Goal: Transaction & Acquisition: Purchase product/service

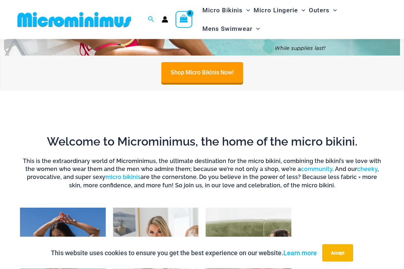
scroll to position [310, 0]
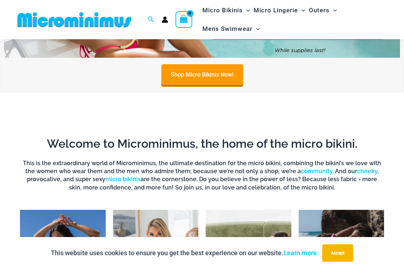
click at [199, 76] on link "Shop Micro Bikinis Now!" at bounding box center [202, 74] width 82 height 21
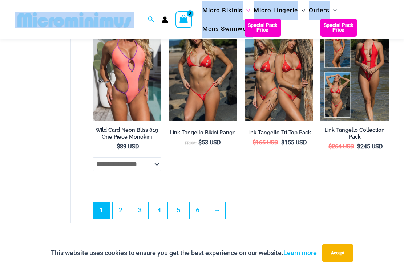
scroll to position [1539, 0]
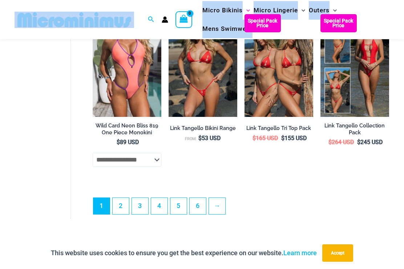
click at [122, 207] on link "2" at bounding box center [121, 206] width 16 height 16
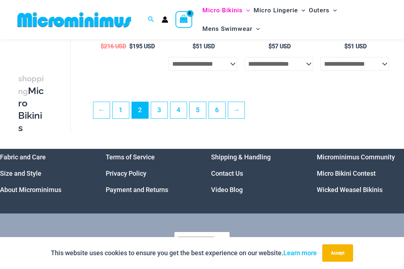
scroll to position [1447, 0]
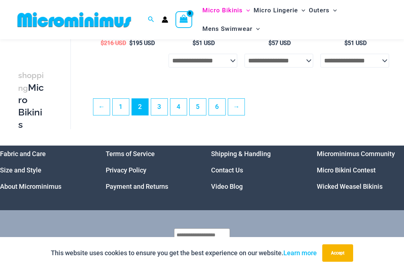
click at [159, 111] on link "3" at bounding box center [159, 107] width 16 height 16
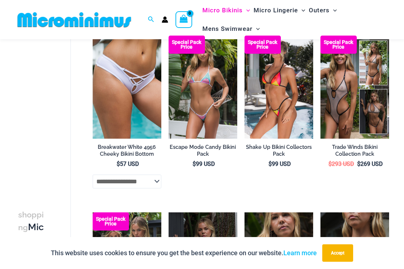
scroll to position [56, 0]
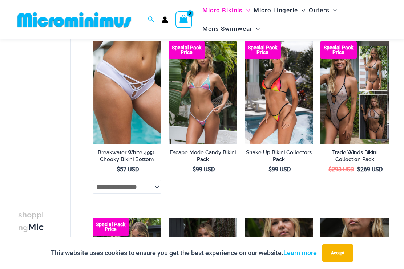
click at [168, 41] on img at bounding box center [168, 41] width 0 height 0
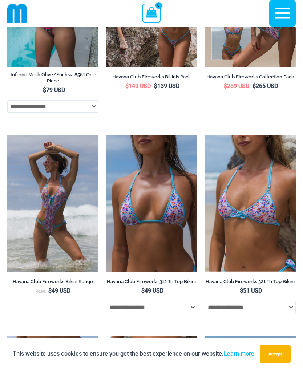
scroll to position [1540, 0]
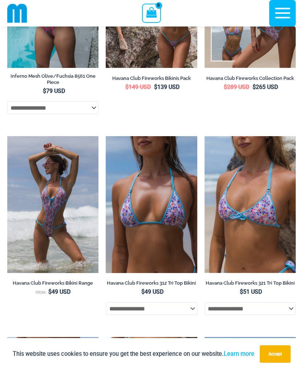
click at [106, 136] on img at bounding box center [106, 136] width 0 height 0
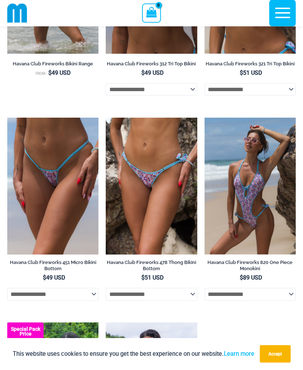
scroll to position [1759, 0]
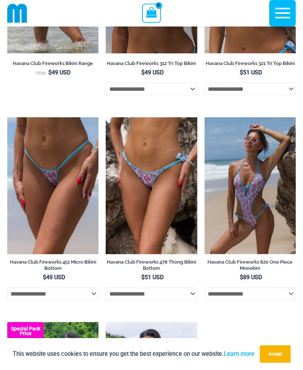
click at [7, 117] on img at bounding box center [7, 117] width 0 height 0
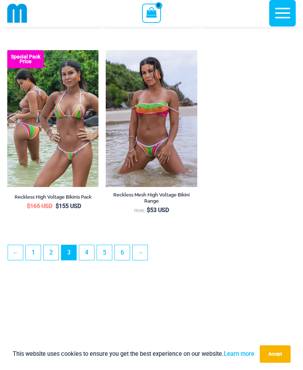
scroll to position [2034, 0]
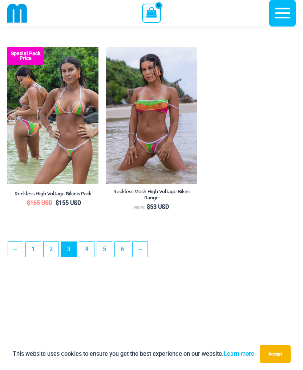
click at [85, 257] on link "4" at bounding box center [86, 249] width 15 height 15
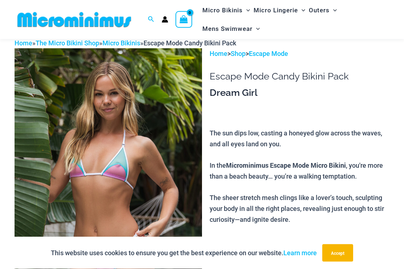
scroll to position [11, 0]
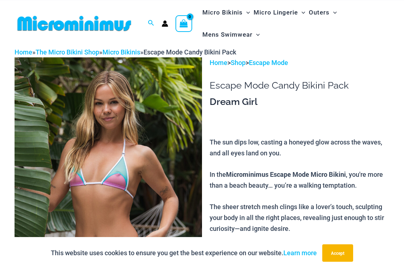
click at [56, 109] on img at bounding box center [108, 197] width 187 height 281
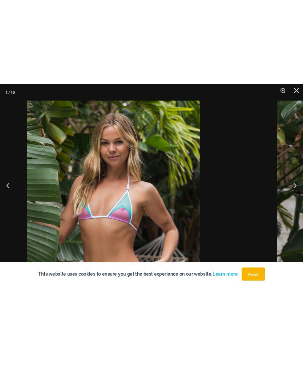
scroll to position [0, 0]
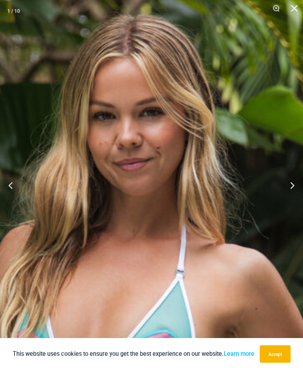
click at [290, 192] on button "Next" at bounding box center [289, 185] width 27 height 36
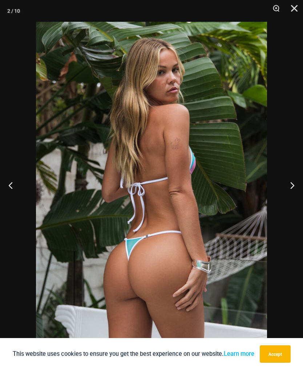
click at [289, 196] on button "Next" at bounding box center [289, 185] width 27 height 36
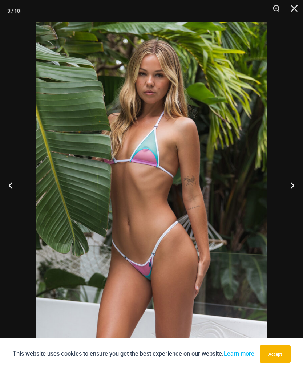
click at [290, 190] on button "Next" at bounding box center [289, 185] width 27 height 36
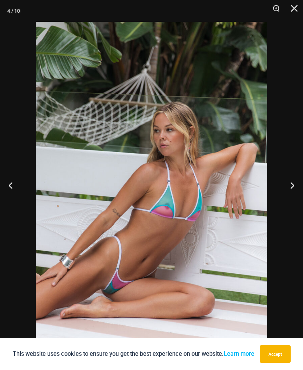
click at [290, 193] on button "Next" at bounding box center [289, 185] width 27 height 36
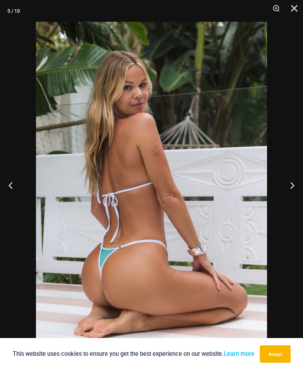
click at [292, 198] on button "Next" at bounding box center [289, 185] width 27 height 36
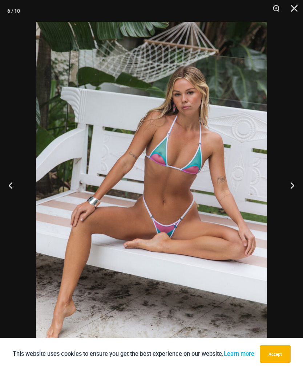
click at [295, 202] on button "Next" at bounding box center [289, 185] width 27 height 36
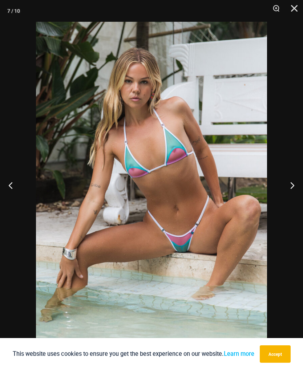
click at [293, 194] on button "Next" at bounding box center [289, 185] width 27 height 36
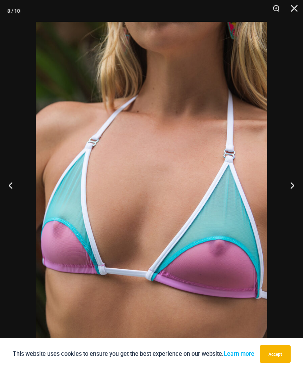
click at [293, 200] on button "Next" at bounding box center [289, 185] width 27 height 36
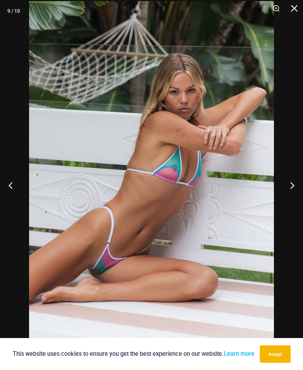
click at [295, 191] on button "Next" at bounding box center [289, 185] width 27 height 36
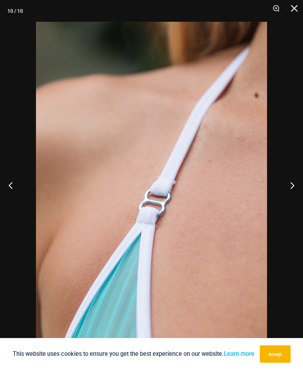
click at [294, 195] on button "Next" at bounding box center [289, 185] width 27 height 36
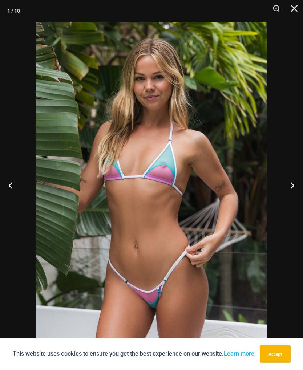
click at [293, 196] on button "Next" at bounding box center [289, 185] width 27 height 36
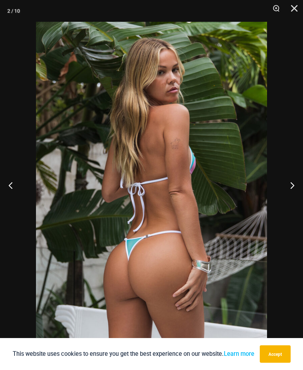
click at [294, 13] on button "Close" at bounding box center [291, 11] width 18 height 22
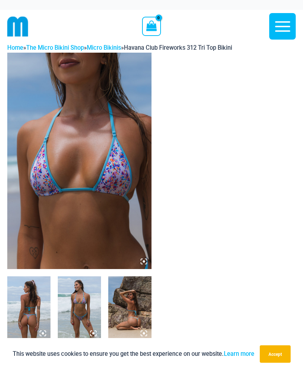
click at [120, 170] on img at bounding box center [79, 161] width 144 height 216
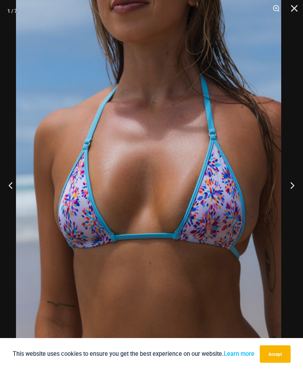
click at [298, 187] on button "Next" at bounding box center [289, 185] width 27 height 36
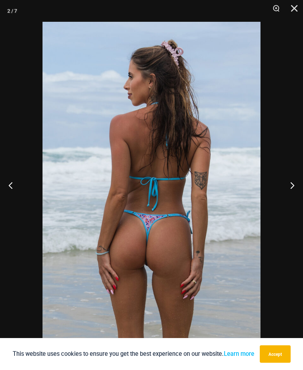
click at [292, 184] on button "Next" at bounding box center [289, 185] width 27 height 36
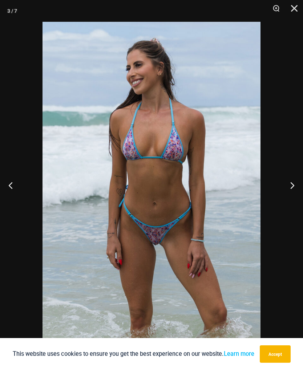
click at [298, 185] on button "Next" at bounding box center [289, 185] width 27 height 36
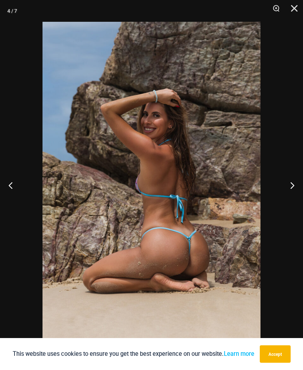
click at [293, 187] on button "Next" at bounding box center [289, 185] width 27 height 36
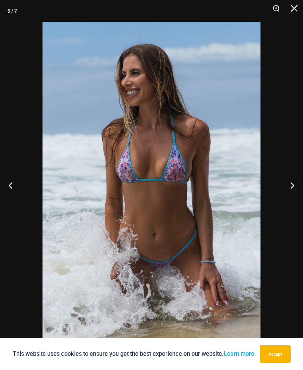
click at [293, 185] on button "Next" at bounding box center [289, 185] width 27 height 36
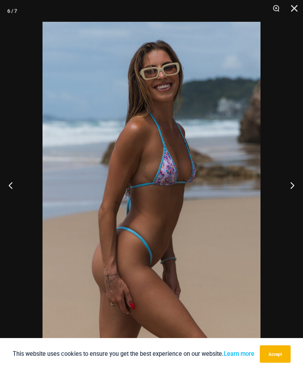
click at [293, 185] on button "Next" at bounding box center [289, 185] width 27 height 36
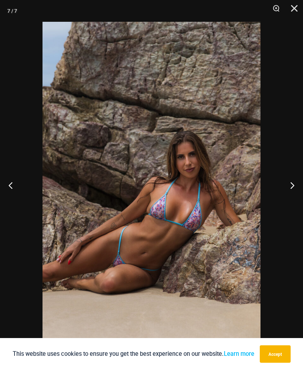
click at [293, 183] on button "Next" at bounding box center [289, 185] width 27 height 36
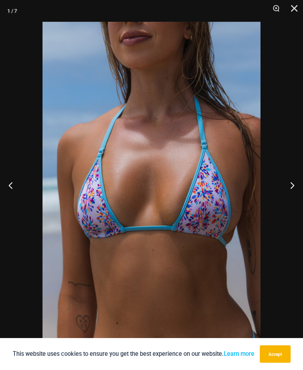
click at [293, 184] on button "Next" at bounding box center [289, 185] width 27 height 36
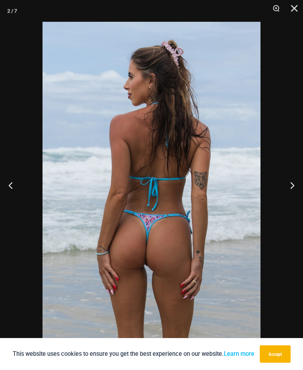
click at [294, 185] on button "Next" at bounding box center [289, 185] width 27 height 36
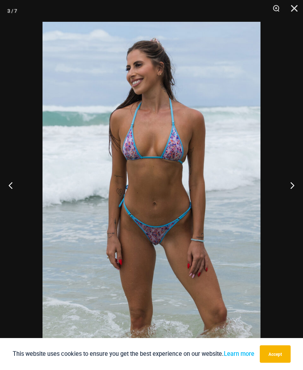
click at [295, 183] on button "Next" at bounding box center [289, 185] width 27 height 36
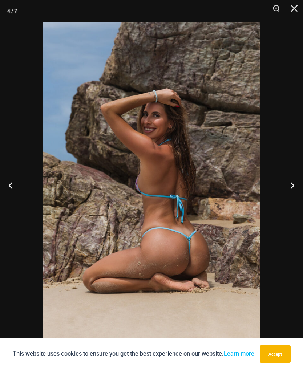
click at [293, 184] on button "Next" at bounding box center [289, 185] width 27 height 36
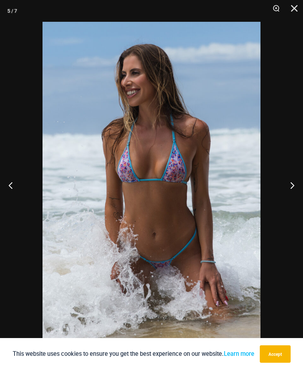
click at [292, 186] on button "Next" at bounding box center [289, 185] width 27 height 36
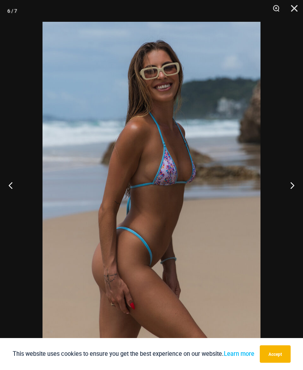
click at [293, 184] on button "Next" at bounding box center [289, 185] width 27 height 36
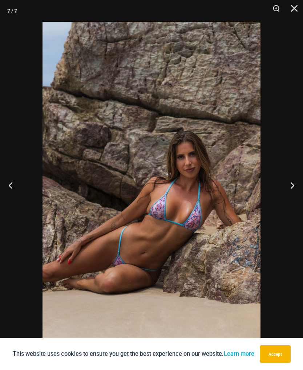
click at [294, 5] on button "Close" at bounding box center [291, 11] width 18 height 22
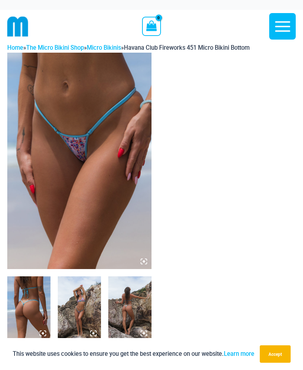
click at [113, 168] on img at bounding box center [79, 161] width 144 height 216
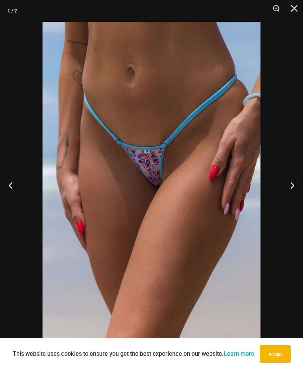
click at [286, 188] on button "Next" at bounding box center [289, 185] width 27 height 36
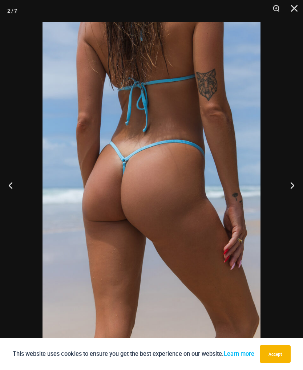
click at [289, 187] on button "Next" at bounding box center [289, 185] width 27 height 36
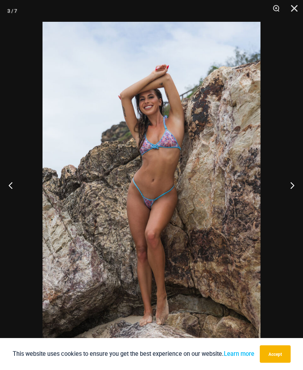
click at [290, 184] on button "Next" at bounding box center [289, 185] width 27 height 36
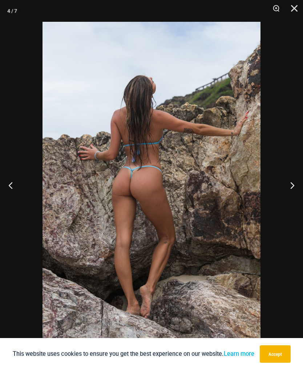
click at [293, 183] on button "Next" at bounding box center [289, 185] width 27 height 36
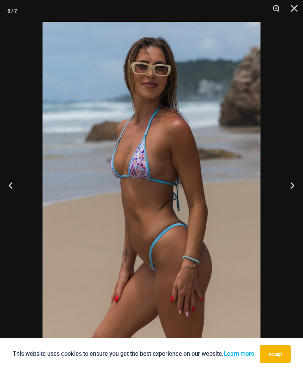
click at [293, 181] on button "Next" at bounding box center [289, 185] width 27 height 36
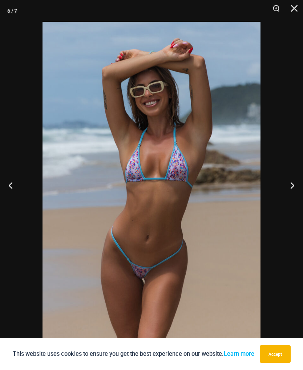
click at [293, 182] on button "Next" at bounding box center [289, 185] width 27 height 36
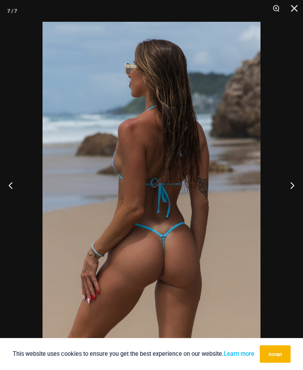
click at [293, 183] on button "Next" at bounding box center [289, 185] width 27 height 36
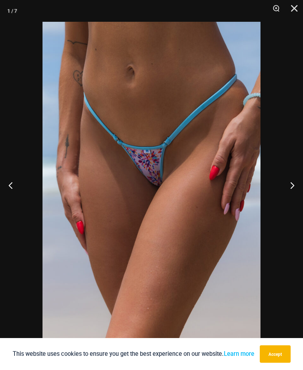
click at [294, 179] on button "Next" at bounding box center [289, 185] width 27 height 36
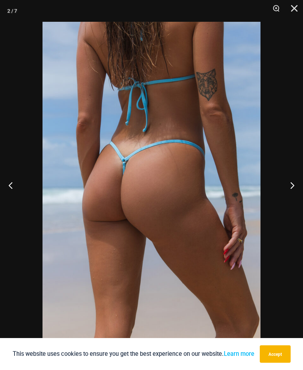
click at [294, 179] on button "Next" at bounding box center [289, 185] width 27 height 36
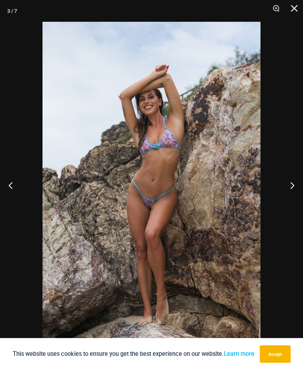
click at [294, 181] on button "Next" at bounding box center [289, 185] width 27 height 36
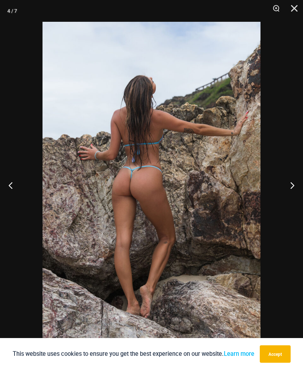
click at [294, 182] on button "Next" at bounding box center [289, 185] width 27 height 36
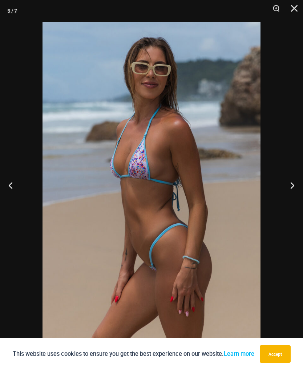
click at [294, 182] on button "Next" at bounding box center [289, 185] width 27 height 36
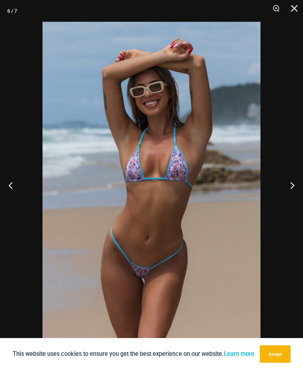
click at [294, 180] on button "Next" at bounding box center [289, 185] width 27 height 36
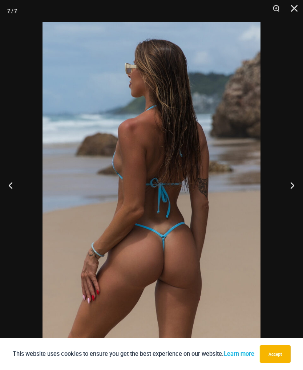
click at [289, 182] on button "Next" at bounding box center [289, 185] width 27 height 36
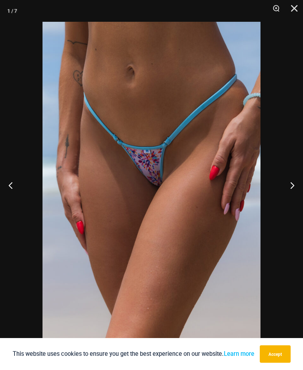
click at [292, 179] on button "Next" at bounding box center [289, 185] width 27 height 36
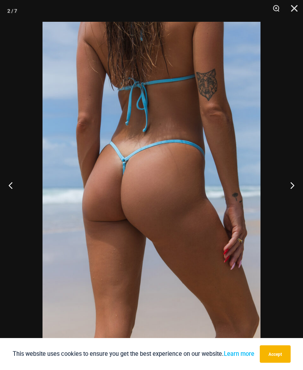
click at [294, 8] on button "Close" at bounding box center [291, 11] width 18 height 22
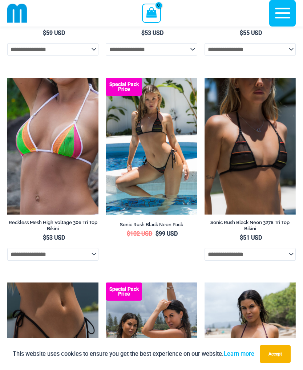
scroll to position [195, 0]
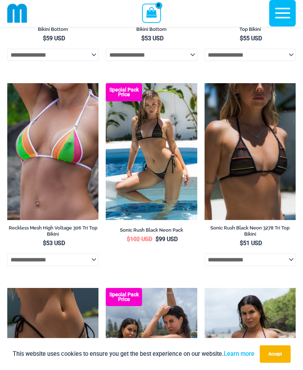
click at [204, 83] on img at bounding box center [204, 83] width 0 height 0
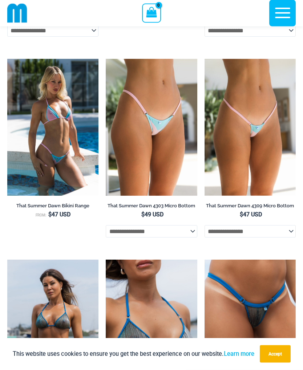
scroll to position [1634, 0]
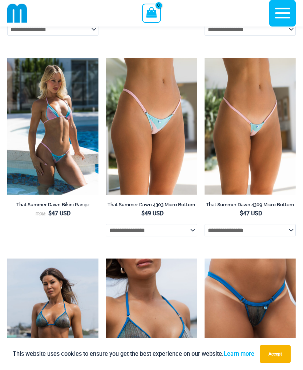
click at [204, 58] on img at bounding box center [204, 58] width 0 height 0
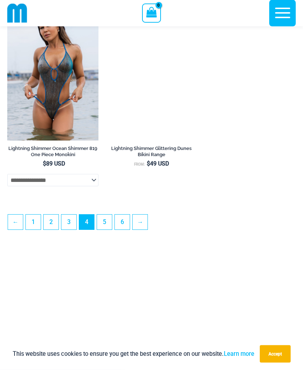
scroll to position [2095, 0]
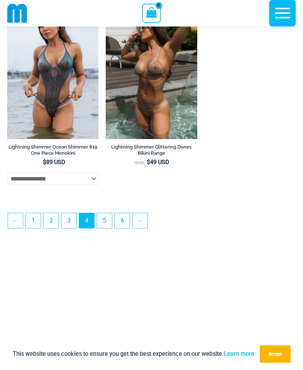
click at [104, 228] on link "5" at bounding box center [104, 220] width 15 height 15
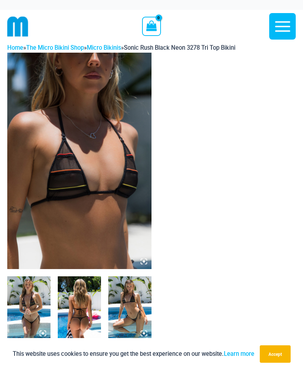
click at [106, 172] on img at bounding box center [79, 161] width 144 height 216
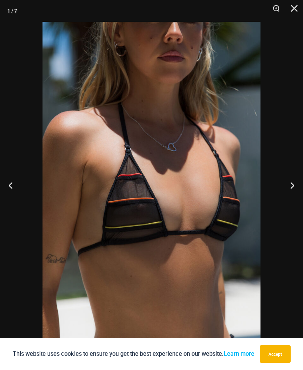
click at [288, 192] on button "Next" at bounding box center [289, 185] width 27 height 36
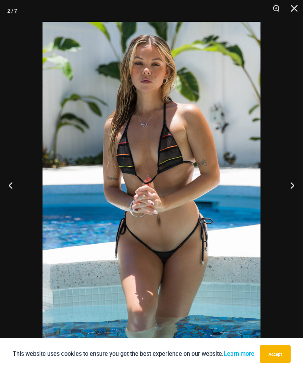
click at [292, 190] on button "Next" at bounding box center [289, 185] width 27 height 36
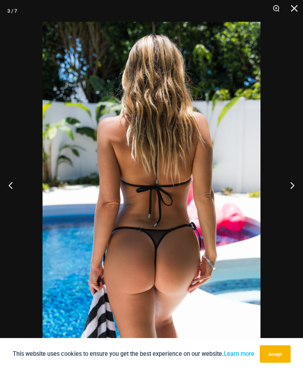
click at [293, 190] on button "Next" at bounding box center [289, 185] width 27 height 36
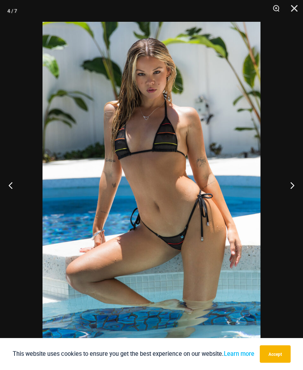
click at [302, 177] on button "Next" at bounding box center [289, 185] width 27 height 36
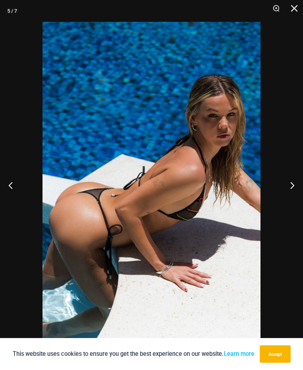
click at [291, 189] on button "Next" at bounding box center [289, 185] width 27 height 36
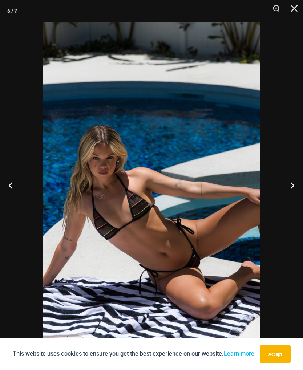
click at [286, 192] on button "Next" at bounding box center [289, 185] width 27 height 36
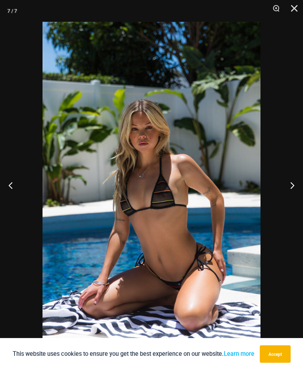
click at [289, 189] on button "Next" at bounding box center [289, 185] width 27 height 36
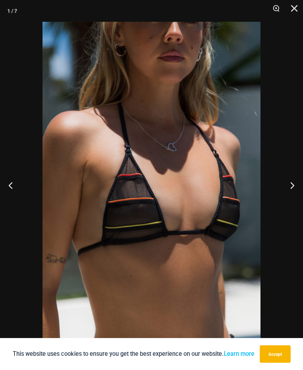
click at [294, 184] on button "Next" at bounding box center [289, 185] width 27 height 36
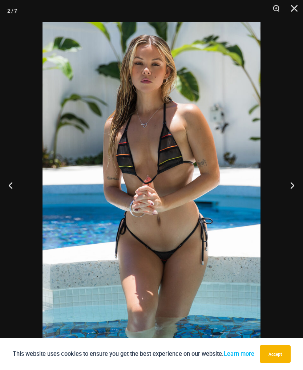
click at [294, 186] on button "Next" at bounding box center [289, 185] width 27 height 36
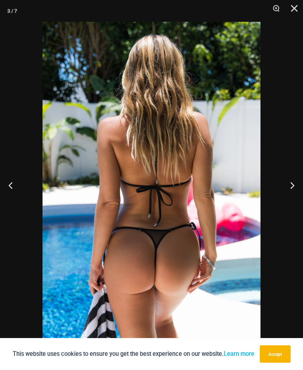
click at [293, 188] on button "Next" at bounding box center [289, 185] width 27 height 36
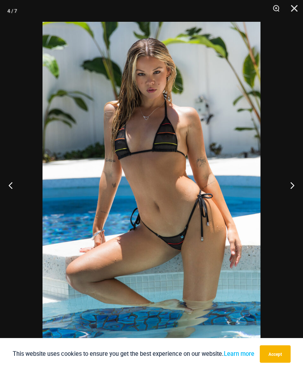
click at [294, 186] on button "Next" at bounding box center [289, 185] width 27 height 36
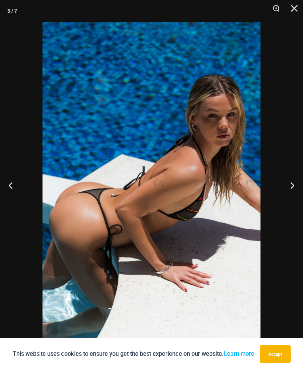
click at [293, 187] on button "Next" at bounding box center [289, 185] width 27 height 36
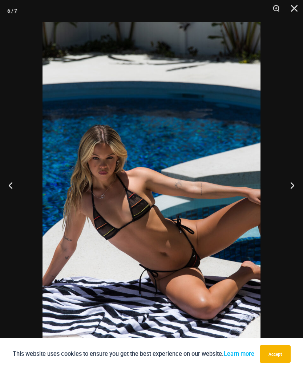
click at [293, 188] on button "Next" at bounding box center [289, 185] width 27 height 36
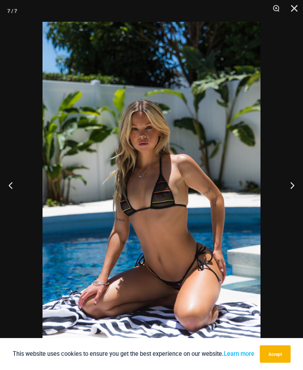
click at [292, 188] on button "Next" at bounding box center [289, 185] width 27 height 36
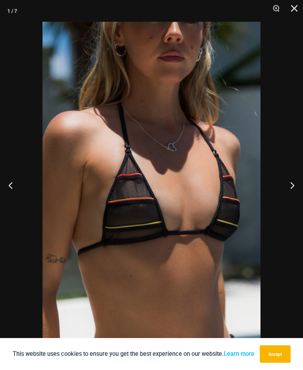
click at [294, 189] on button "Next" at bounding box center [289, 185] width 27 height 36
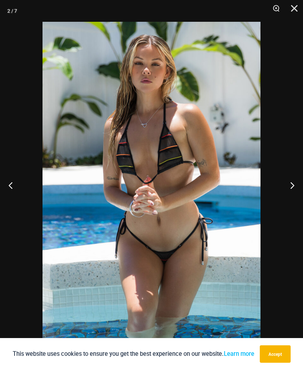
click at [292, 6] on button "Close" at bounding box center [291, 11] width 18 height 22
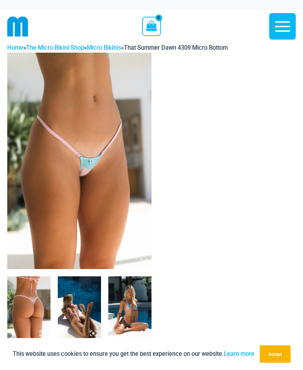
click at [119, 164] on img at bounding box center [79, 161] width 144 height 216
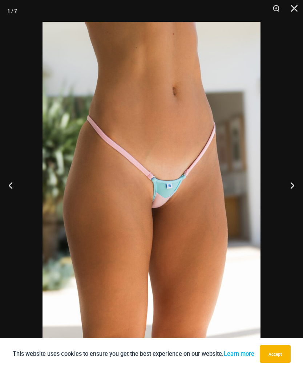
click at [289, 191] on button "Next" at bounding box center [289, 185] width 27 height 36
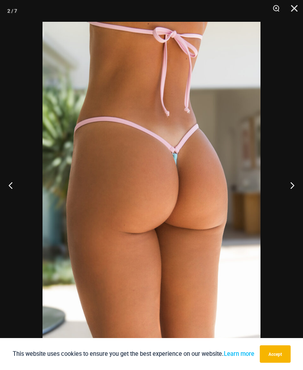
click at [289, 187] on button "Next" at bounding box center [289, 185] width 27 height 36
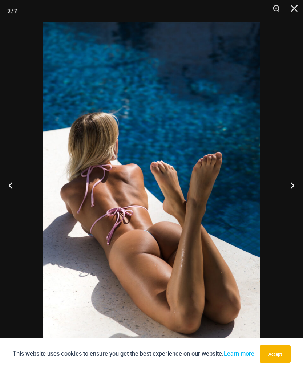
click at [291, 186] on button "Next" at bounding box center [289, 185] width 27 height 36
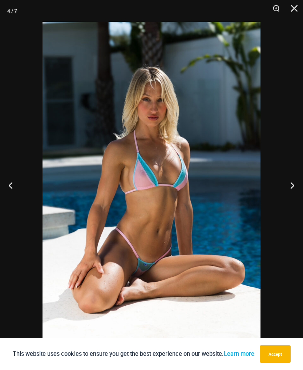
click at [292, 182] on button "Next" at bounding box center [289, 185] width 27 height 36
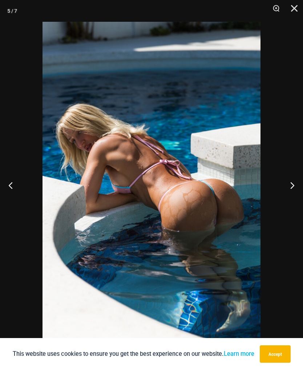
click at [292, 185] on button "Next" at bounding box center [289, 185] width 27 height 36
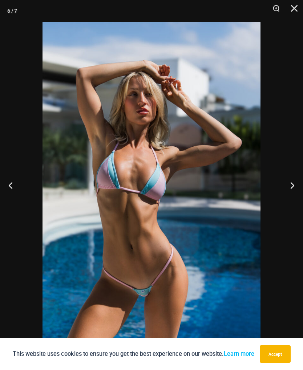
click at [292, 184] on button "Next" at bounding box center [289, 185] width 27 height 36
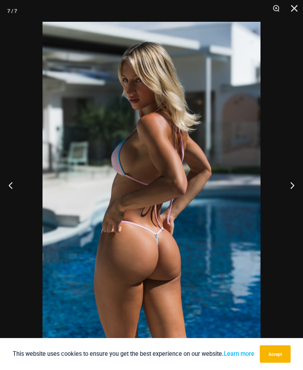
click at [294, 183] on button "Next" at bounding box center [289, 185] width 27 height 36
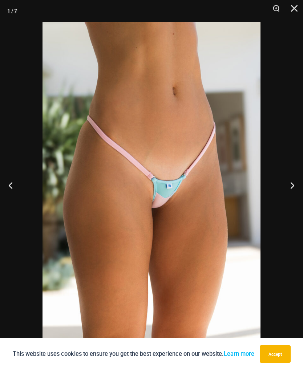
click at [294, 182] on button "Next" at bounding box center [289, 185] width 27 height 36
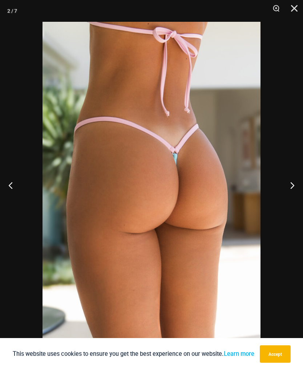
click at [293, 187] on button "Next" at bounding box center [289, 185] width 27 height 36
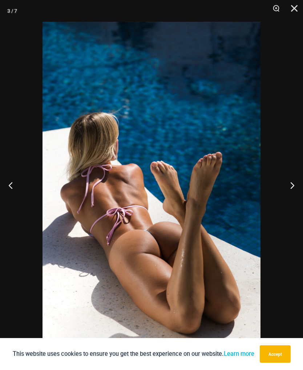
click at [293, 189] on button "Next" at bounding box center [289, 185] width 27 height 36
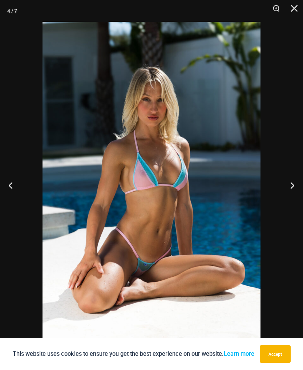
click at [293, 188] on button "Next" at bounding box center [289, 185] width 27 height 36
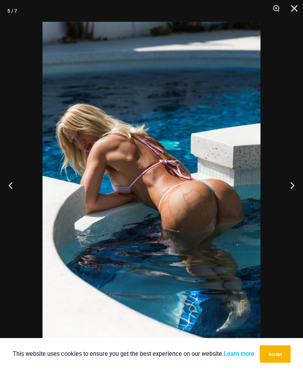
click at [293, 187] on button "Next" at bounding box center [289, 185] width 27 height 36
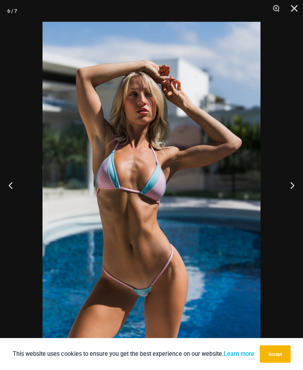
click at [293, 187] on button "Next" at bounding box center [289, 185] width 27 height 36
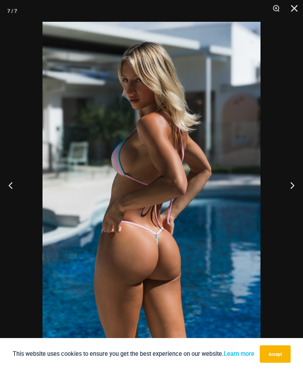
click at [293, 188] on button "Next" at bounding box center [289, 185] width 27 height 36
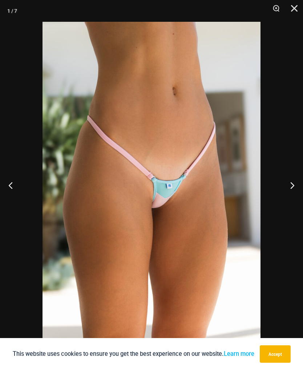
click at [293, 11] on button "Close" at bounding box center [291, 11] width 18 height 22
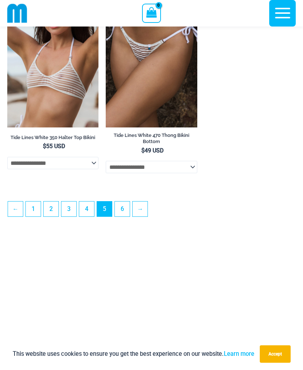
scroll to position [2146, 0]
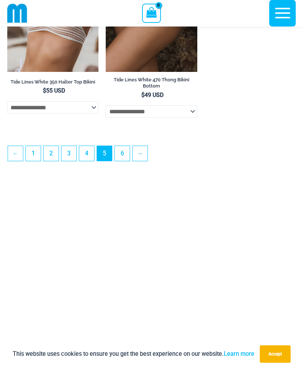
click at [122, 161] on link "6" at bounding box center [122, 153] width 15 height 15
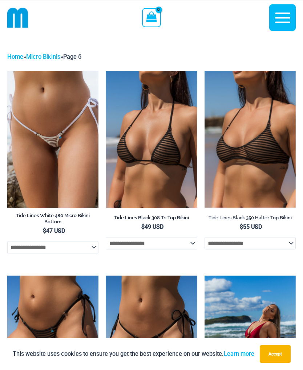
scroll to position [9, 0]
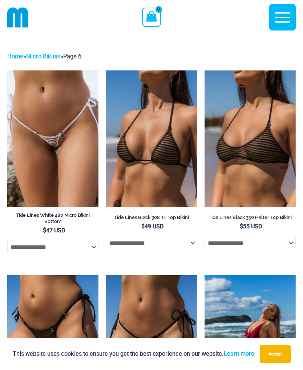
click at [106, 70] on img at bounding box center [106, 70] width 0 height 0
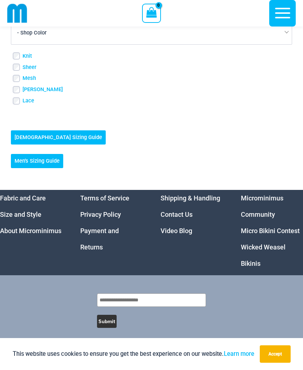
scroll to position [2566, 0]
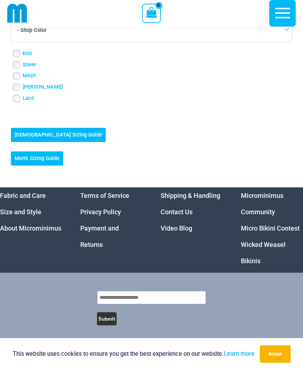
click at [253, 265] on link "Wicked Weasel Bikinis" at bounding box center [263, 253] width 45 height 24
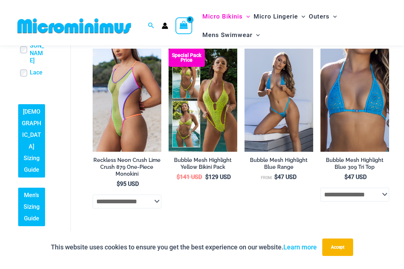
scroll to position [1304, 0]
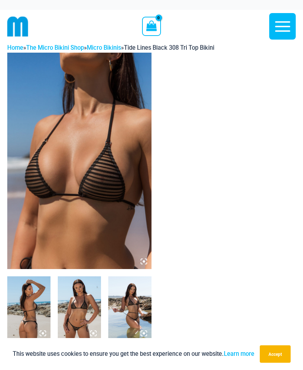
click at [113, 190] on img at bounding box center [79, 161] width 144 height 216
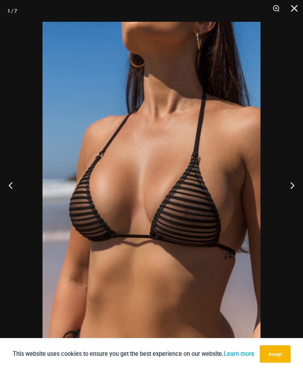
click at [293, 189] on button "Next" at bounding box center [289, 185] width 27 height 36
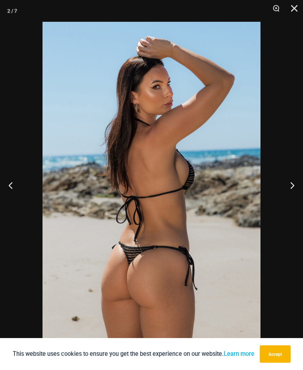
click at [293, 180] on button "Next" at bounding box center [289, 185] width 27 height 36
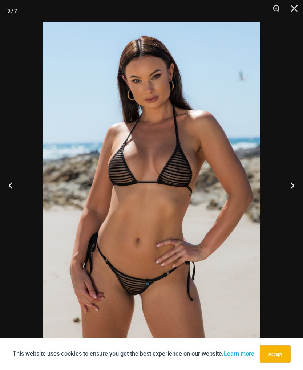
click at [295, 178] on button "Next" at bounding box center [289, 185] width 27 height 36
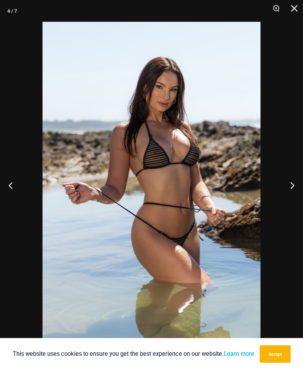
click at [290, 184] on button "Next" at bounding box center [289, 185] width 27 height 36
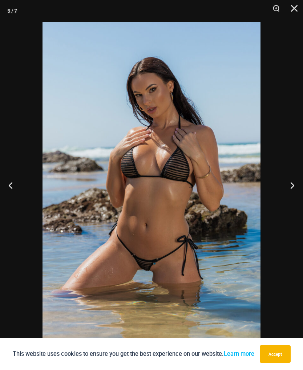
click at [292, 184] on button "Next" at bounding box center [289, 185] width 27 height 36
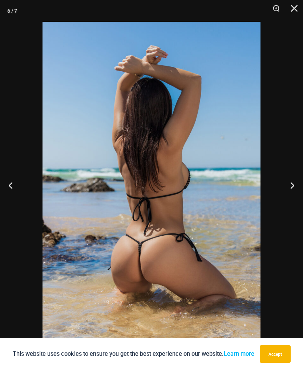
click at [294, 182] on button "Next" at bounding box center [289, 185] width 27 height 36
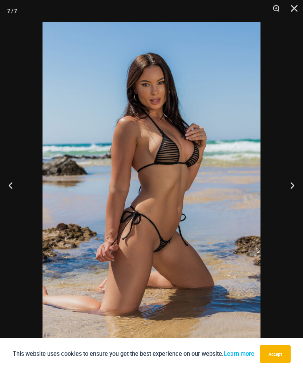
click at [293, 180] on button "Next" at bounding box center [289, 185] width 27 height 36
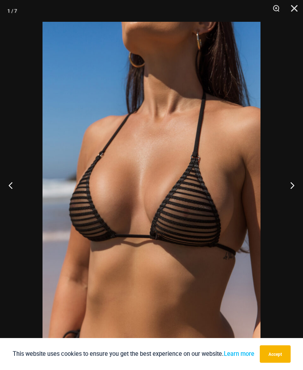
click at [293, 185] on button "Next" at bounding box center [289, 185] width 27 height 36
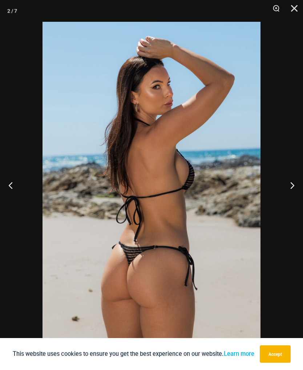
click at [293, 183] on button "Next" at bounding box center [289, 185] width 27 height 36
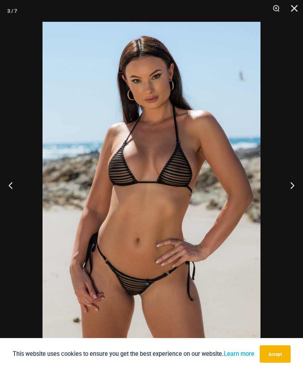
click at [293, 183] on button "Next" at bounding box center [289, 185] width 27 height 36
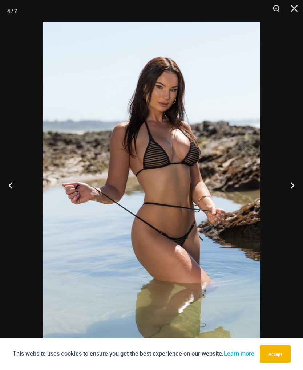
click at [292, 186] on button "Next" at bounding box center [289, 185] width 27 height 36
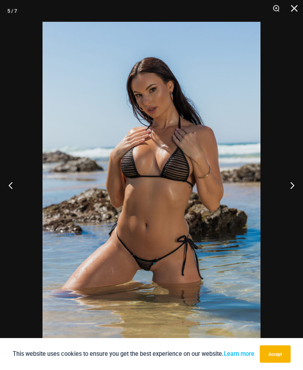
click at [292, 6] on button "Close" at bounding box center [291, 11] width 18 height 22
